Goal: Obtain resource: Obtain resource

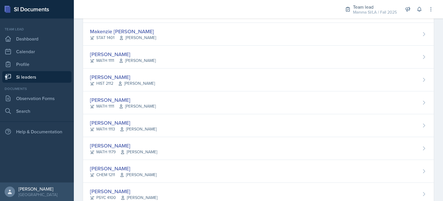
scroll to position [195, 0]
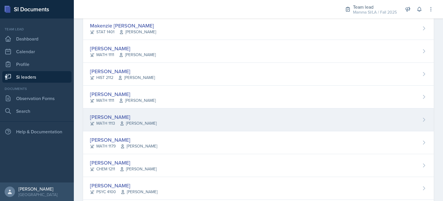
click at [164, 120] on div "[PERSON_NAME] MATH 1113 [PERSON_NAME]" at bounding box center [258, 119] width 351 height 23
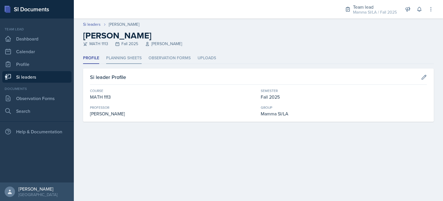
click at [139, 60] on li "Planning Sheets" at bounding box center [124, 58] width 36 height 11
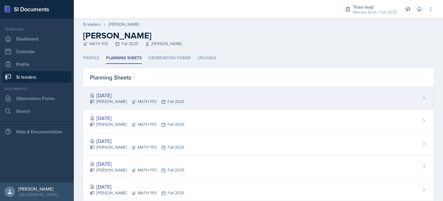
click at [192, 96] on div "[DATE] [PERSON_NAME] MATH 1113 Fall 2025" at bounding box center [258, 98] width 351 height 23
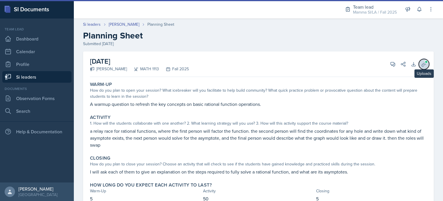
click at [422, 64] on icon at bounding box center [424, 64] width 6 height 6
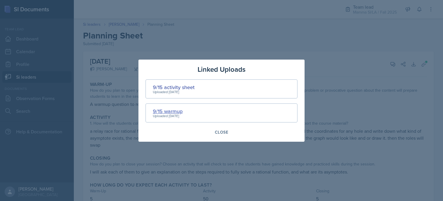
click at [180, 110] on div "9/15 warmup" at bounding box center [168, 111] width 30 height 8
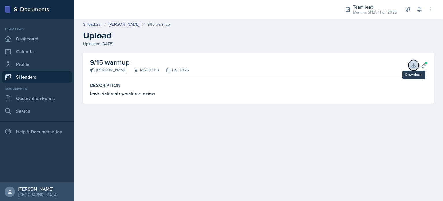
click at [414, 65] on icon at bounding box center [414, 65] width 6 height 6
click at [125, 25] on link "[PERSON_NAME]" at bounding box center [124, 24] width 31 height 6
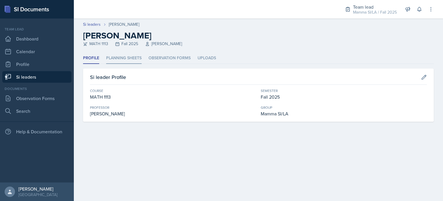
click at [134, 60] on li "Planning Sheets" at bounding box center [124, 58] width 36 height 11
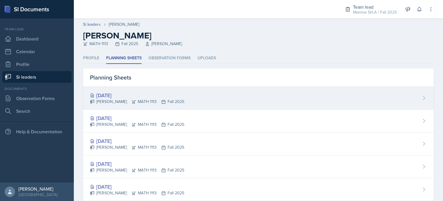
click at [165, 96] on div "[DATE]" at bounding box center [137, 95] width 94 height 8
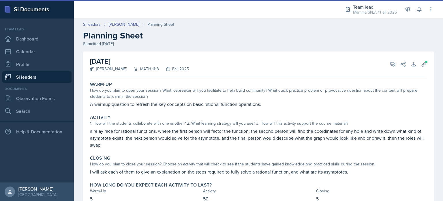
click at [425, 64] on div "[DATE] [PERSON_NAME] MATH 1113 Fall 2025 View Comments Comments Send Share Down…" at bounding box center [258, 131] width 351 height 160
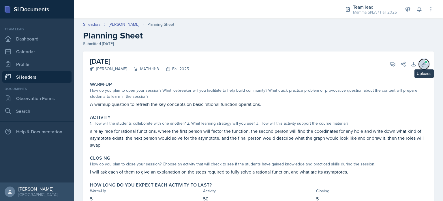
click at [421, 65] on icon at bounding box center [424, 64] width 6 height 6
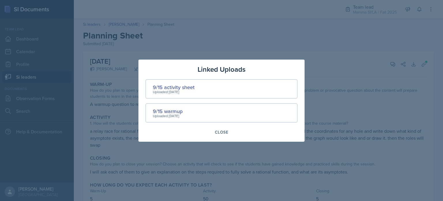
click at [196, 87] on div "9/15 activity sheet Uploaded [DATE]" at bounding box center [221, 88] width 152 height 19
click at [193, 87] on div "9/15 activity sheet" at bounding box center [174, 87] width 42 height 8
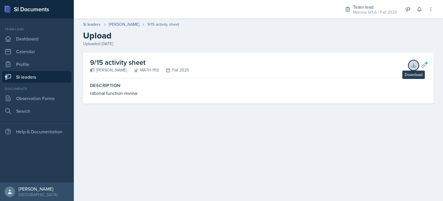
click at [415, 66] on icon at bounding box center [414, 65] width 6 height 6
